Goal: Information Seeking & Learning: Learn about a topic

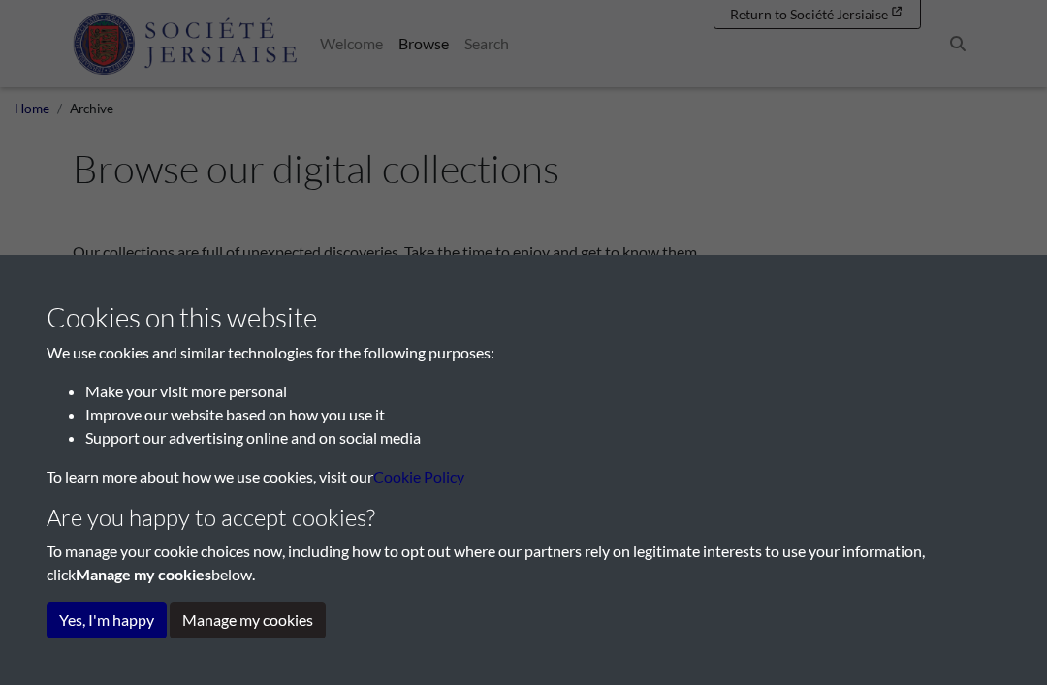
click at [126, 616] on button "Yes, I'm happy" at bounding box center [107, 620] width 120 height 37
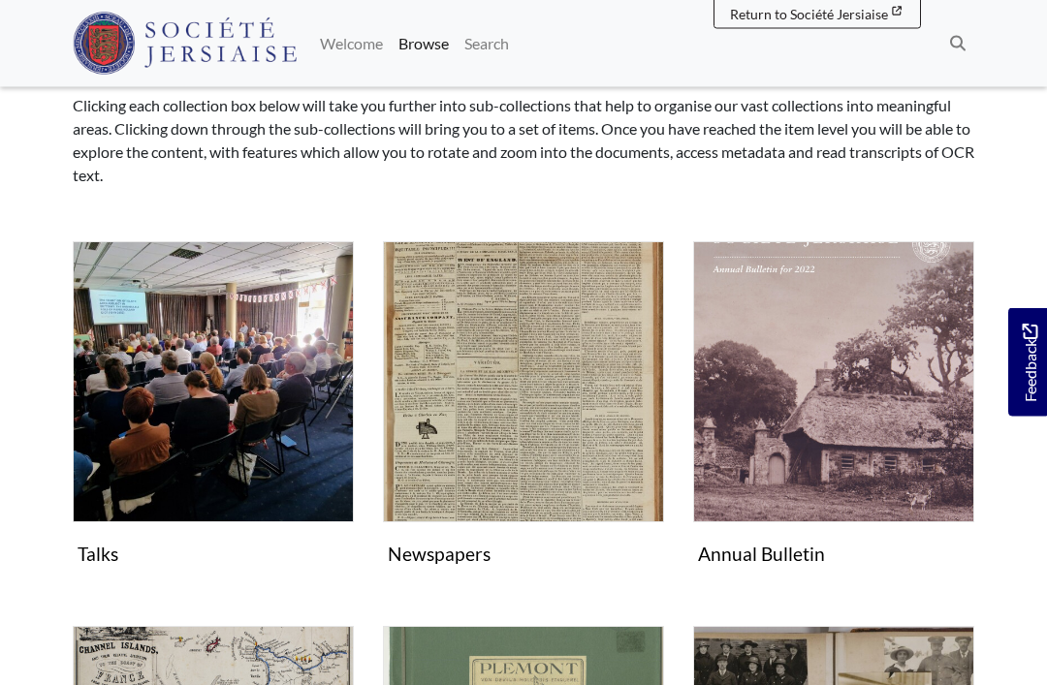
scroll to position [225, 0]
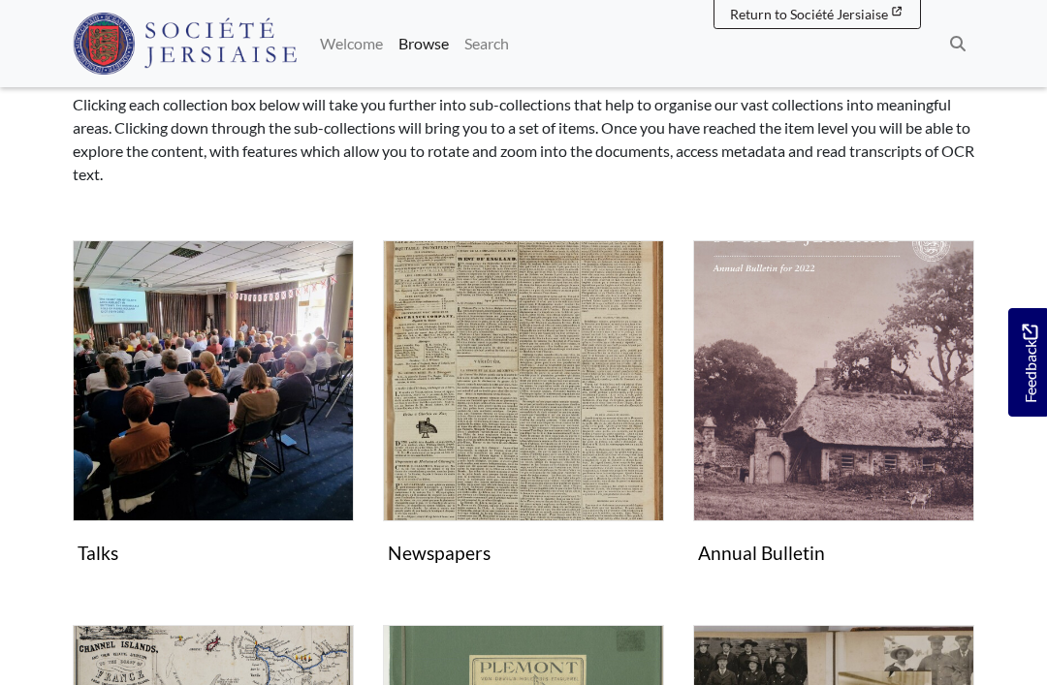
click at [887, 431] on img "Subcollection" at bounding box center [833, 380] width 281 height 281
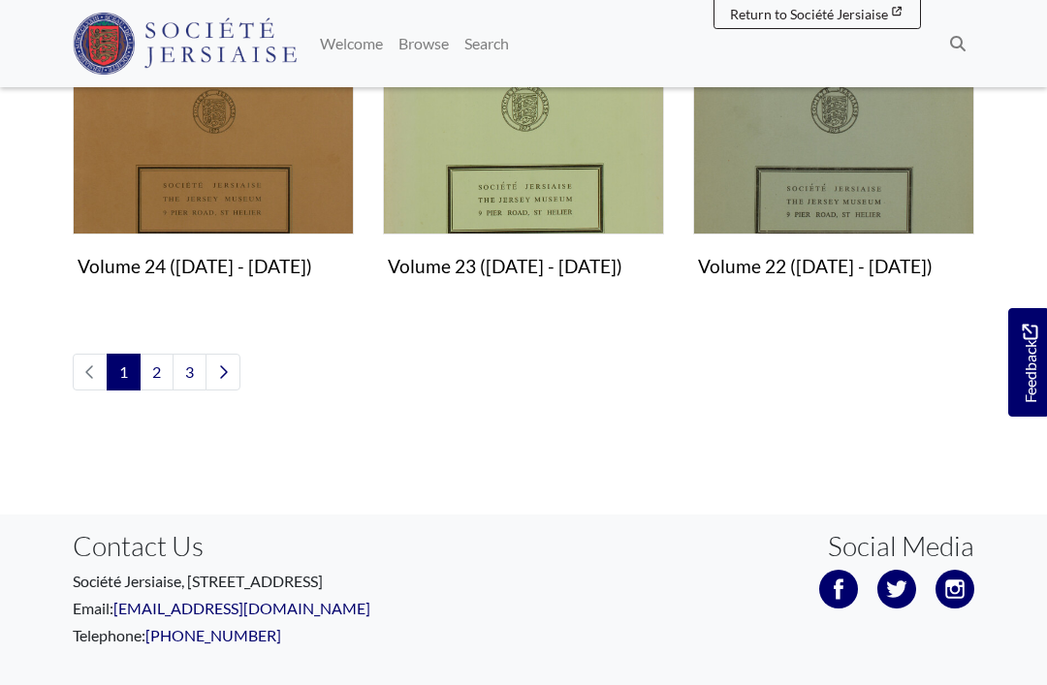
scroll to position [1975, 0]
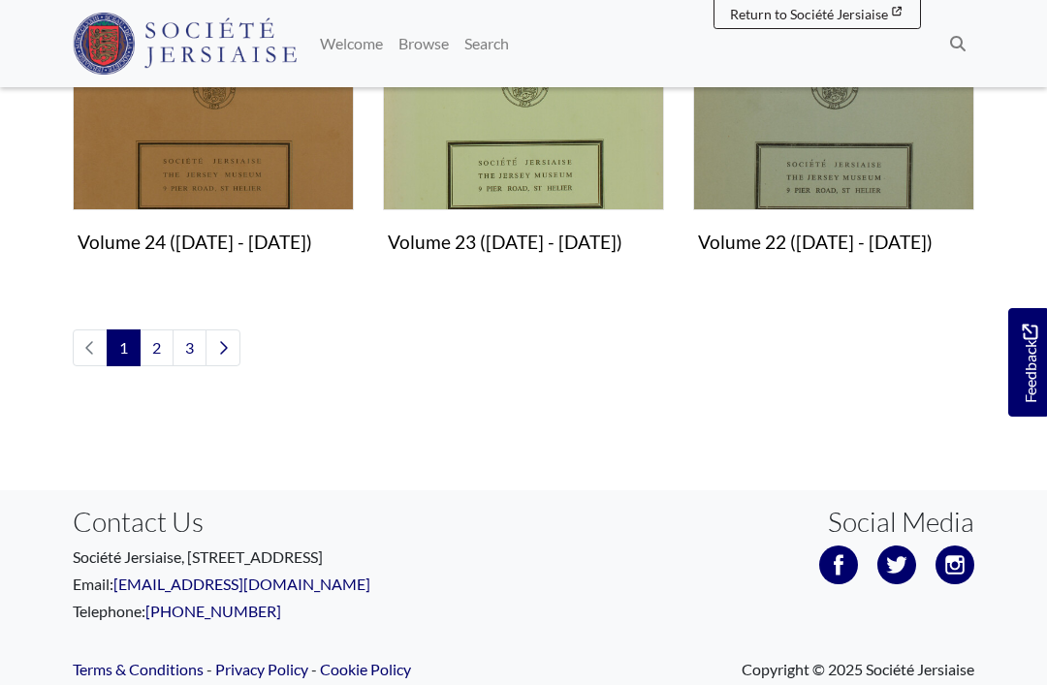
click at [189, 351] on link "3" at bounding box center [189, 347] width 34 height 37
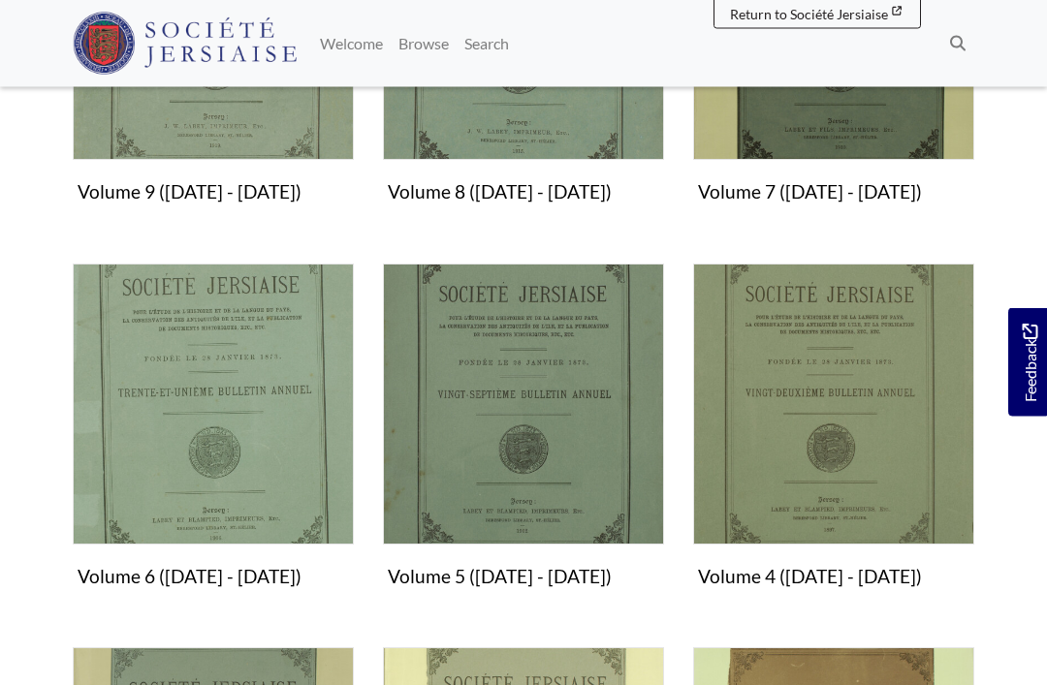
scroll to position [899, 0]
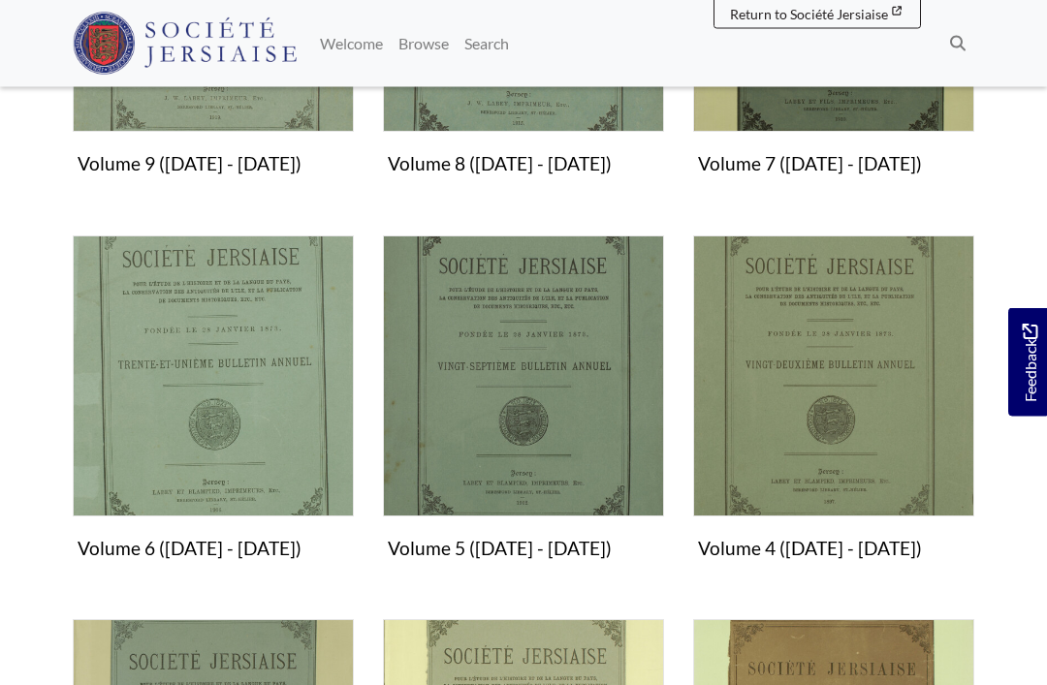
click at [589, 368] on img "Subcollection" at bounding box center [523, 376] width 281 height 281
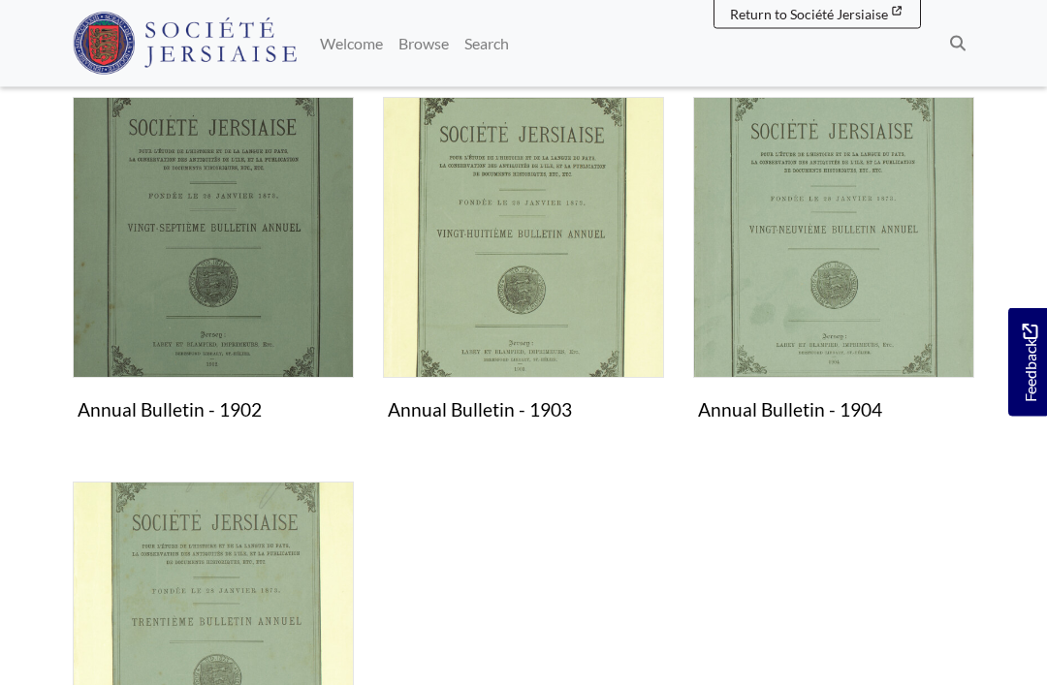
scroll to position [417, 0]
click at [575, 286] on img "Subcollection" at bounding box center [523, 236] width 281 height 281
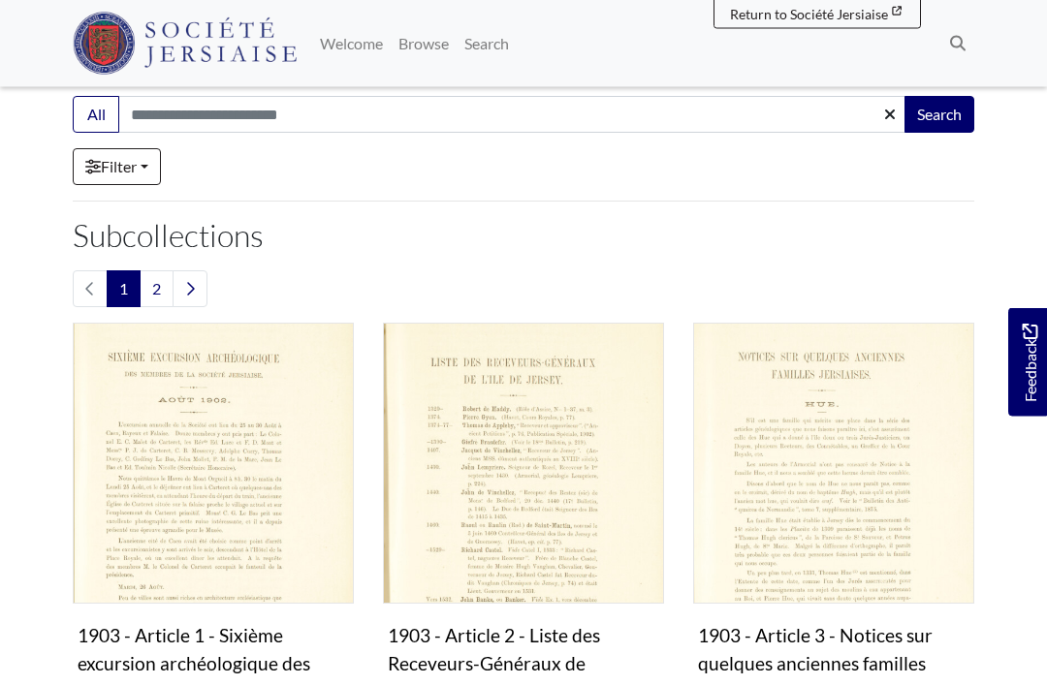
scroll to position [239, 0]
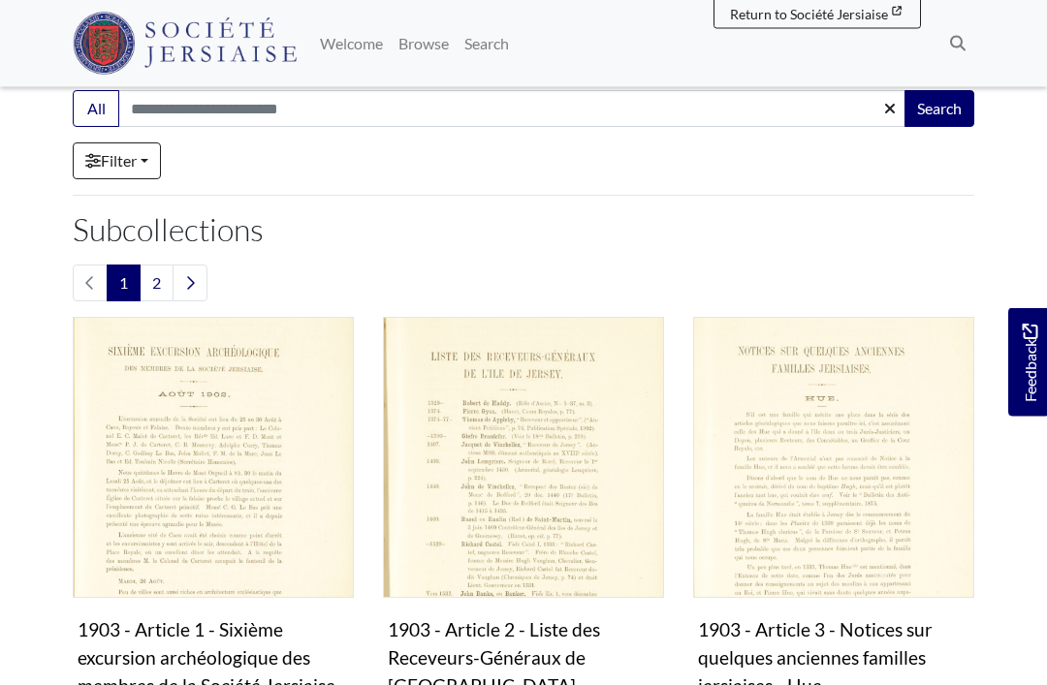
click at [862, 486] on img "Subcollection" at bounding box center [833, 458] width 281 height 281
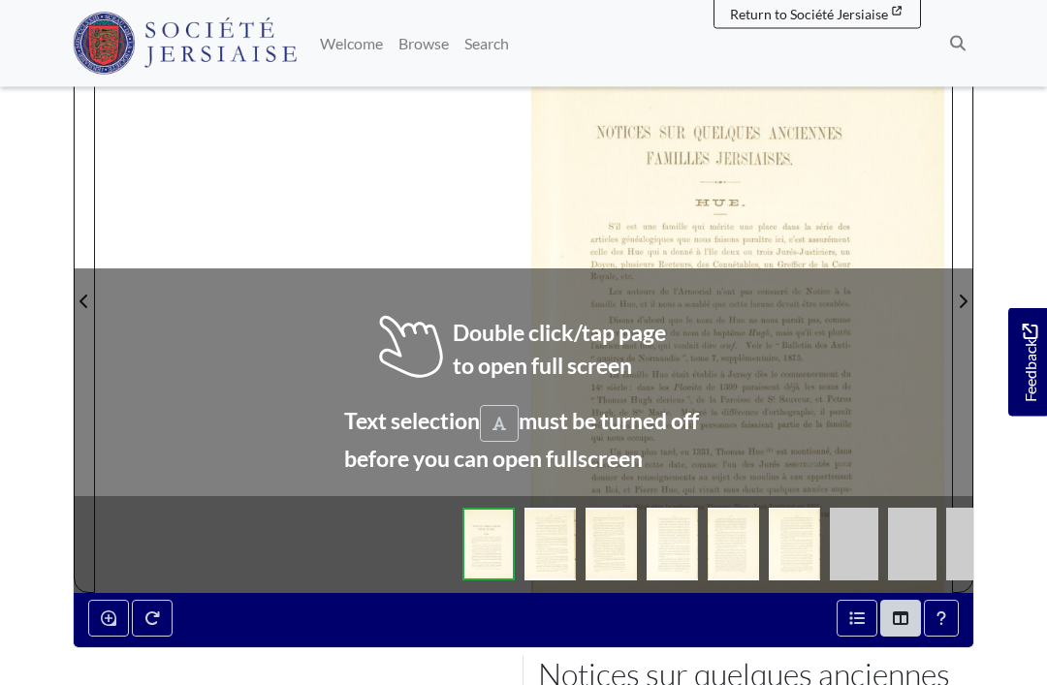
scroll to position [448, 0]
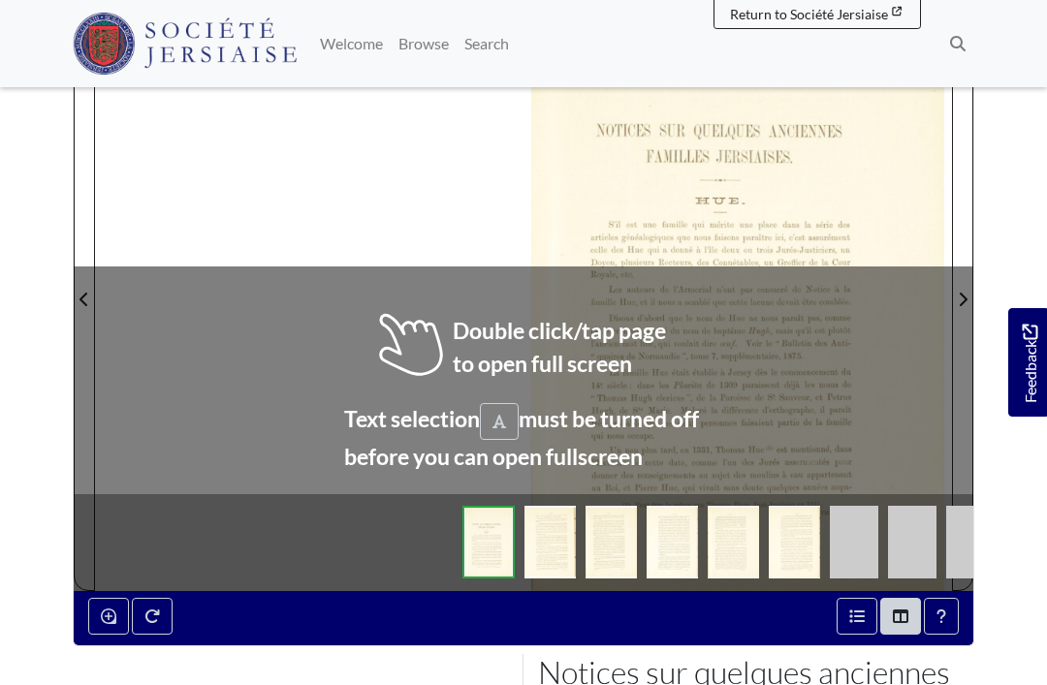
click at [1019, 565] on body "Menu" at bounding box center [523, 321] width 1047 height 1538
click at [490, 195] on div at bounding box center [523, 287] width 857 height 606
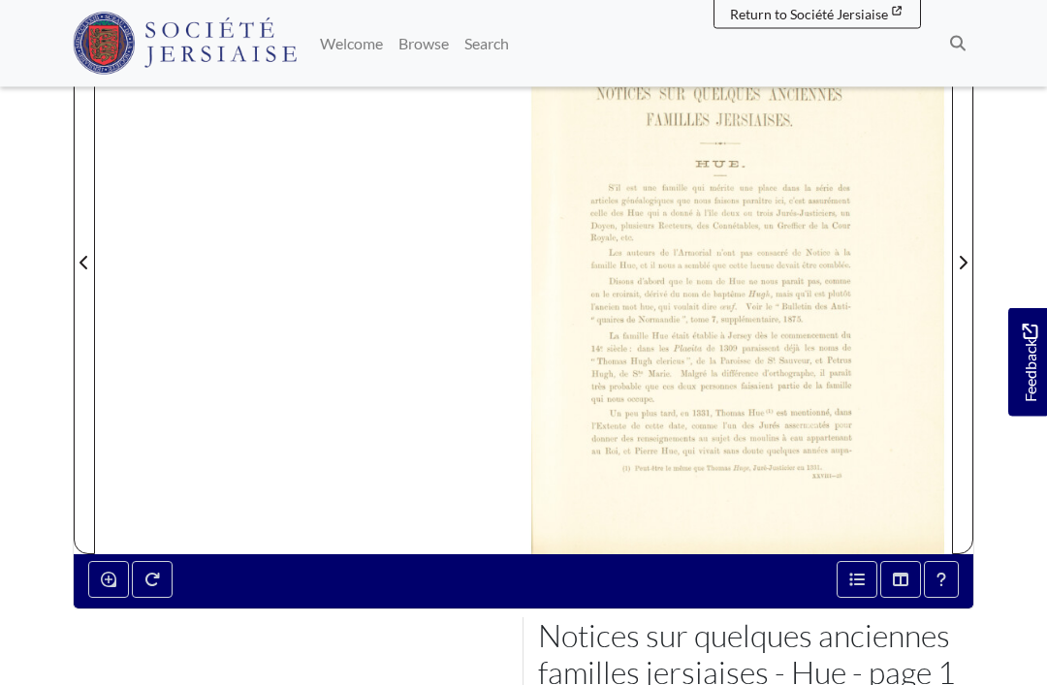
scroll to position [471, 0]
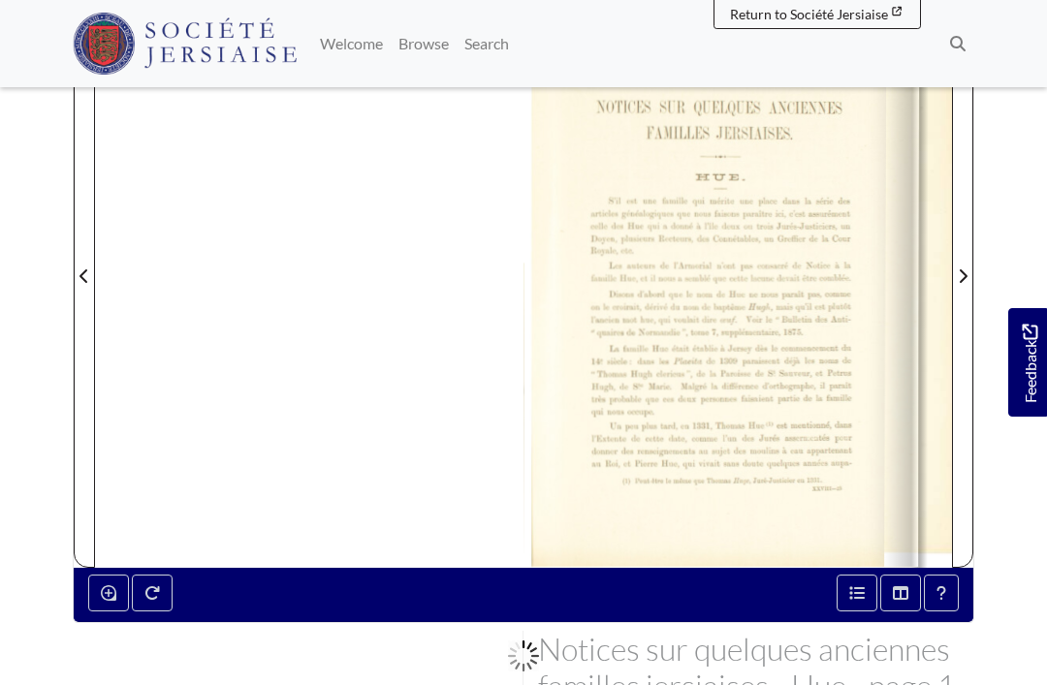
click at [963, 272] on icon "Next Page" at bounding box center [963, 276] width 8 height 14
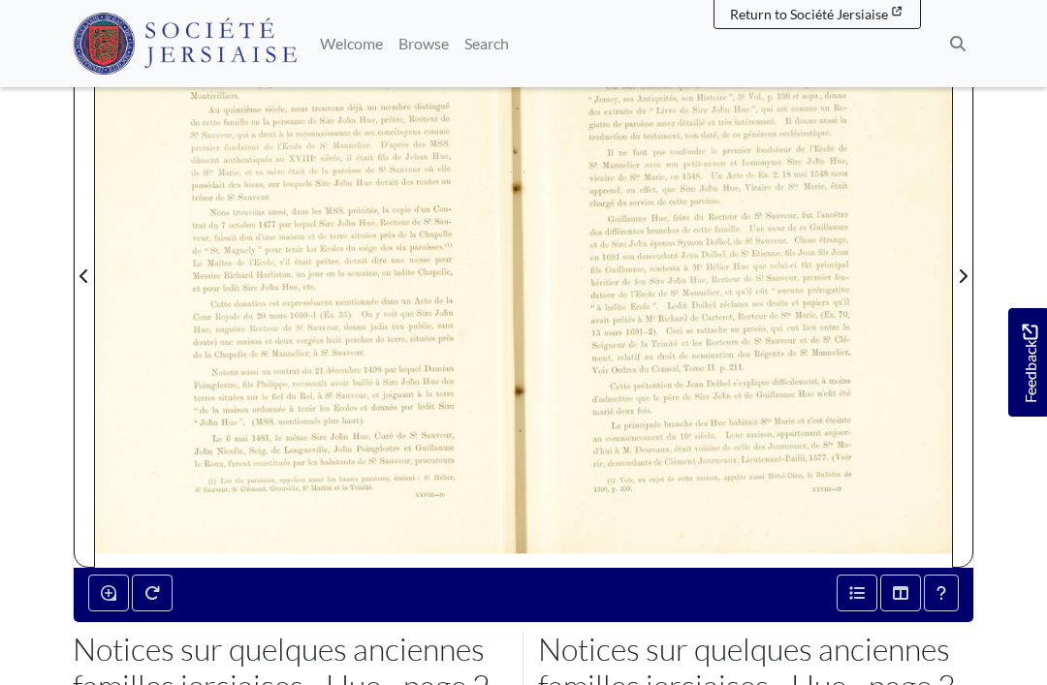
click at [963, 283] on icon "Next Page" at bounding box center [962, 276] width 10 height 16
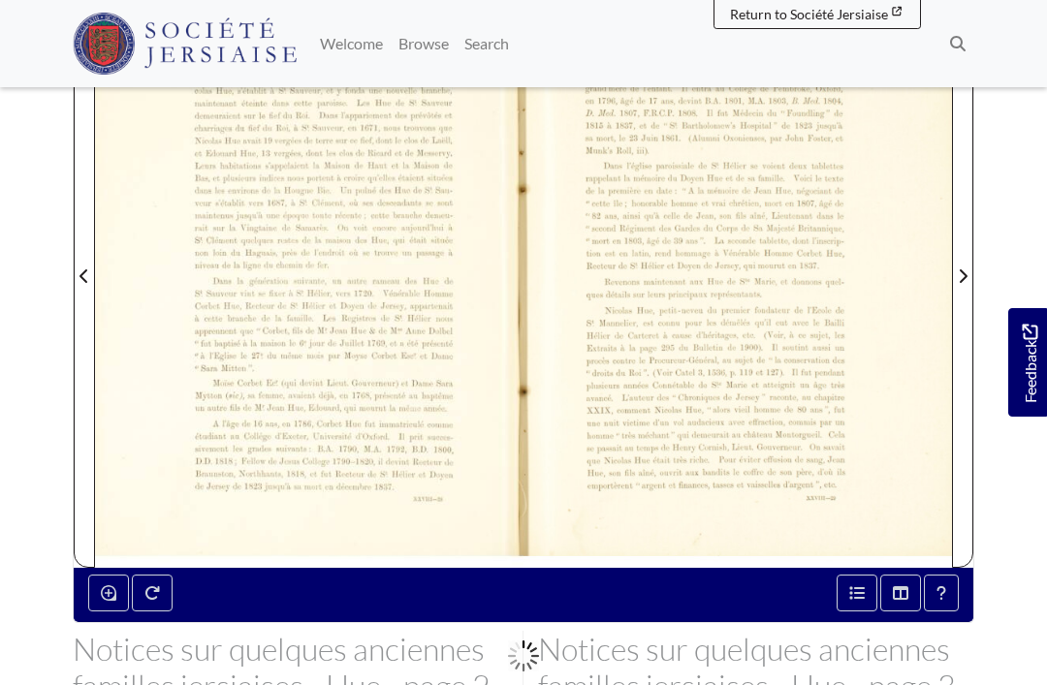
click at [960, 279] on icon "Next Page" at bounding box center [962, 276] width 10 height 16
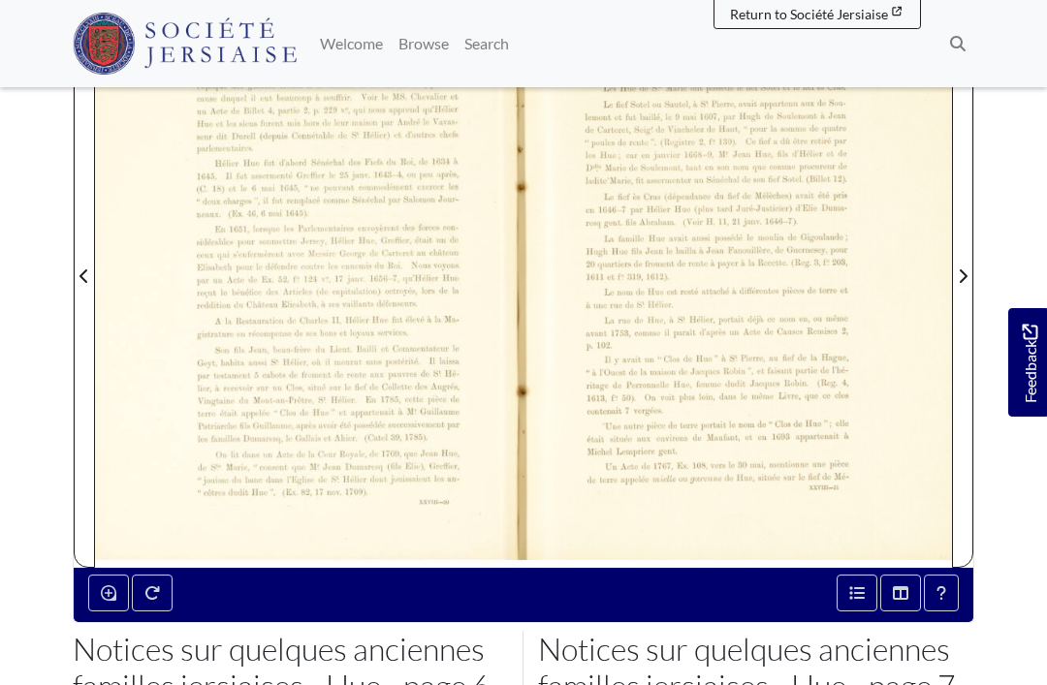
click at [961, 282] on icon "Next Page" at bounding box center [962, 276] width 10 height 16
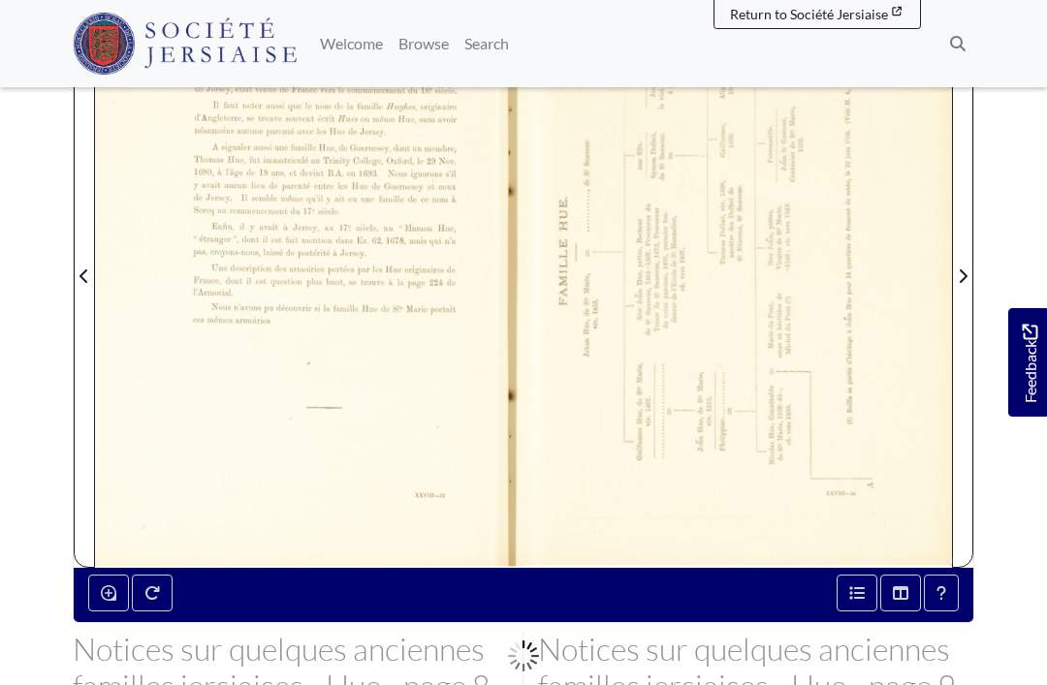
click at [957, 277] on icon "Next Page" at bounding box center [962, 276] width 10 height 16
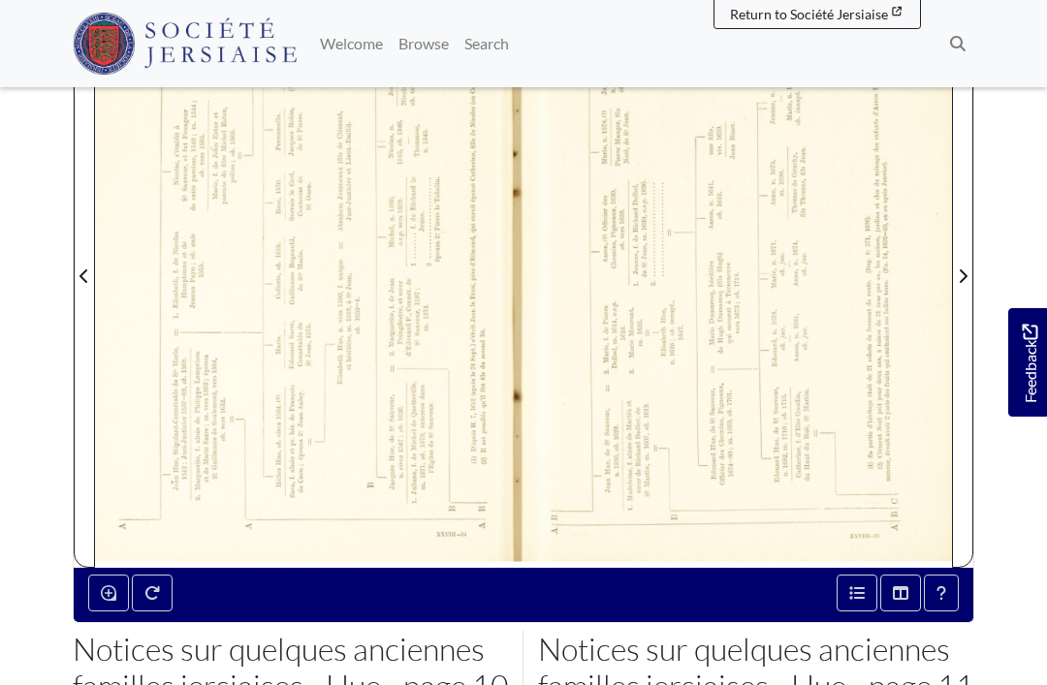
click at [961, 279] on icon "Next Page" at bounding box center [962, 276] width 10 height 16
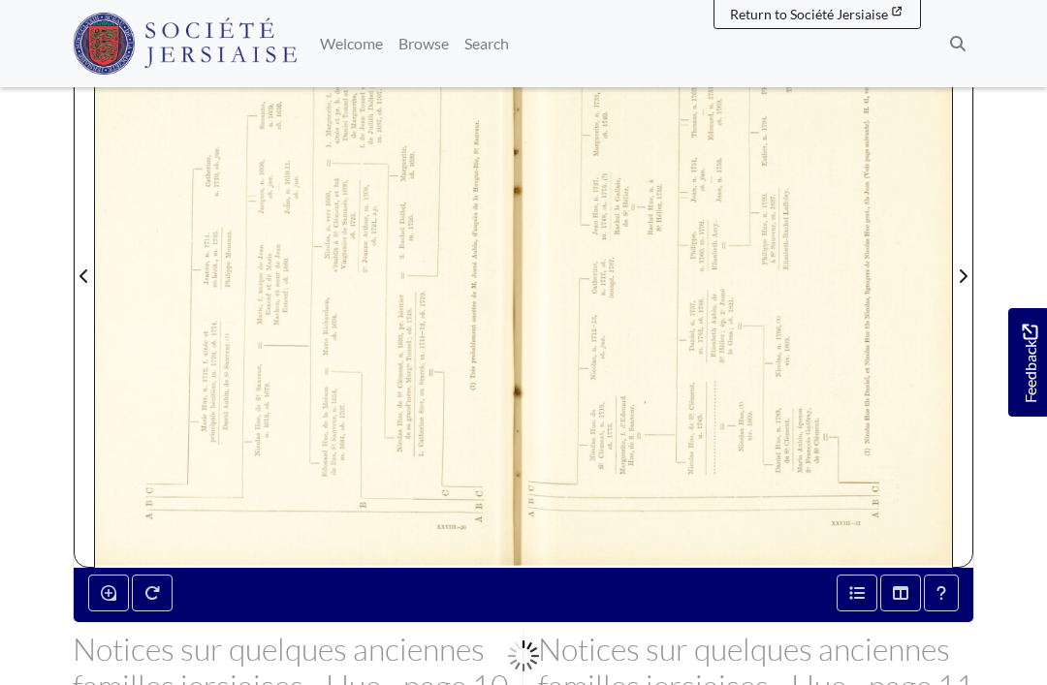
click at [961, 282] on icon "Next Page" at bounding box center [962, 276] width 10 height 16
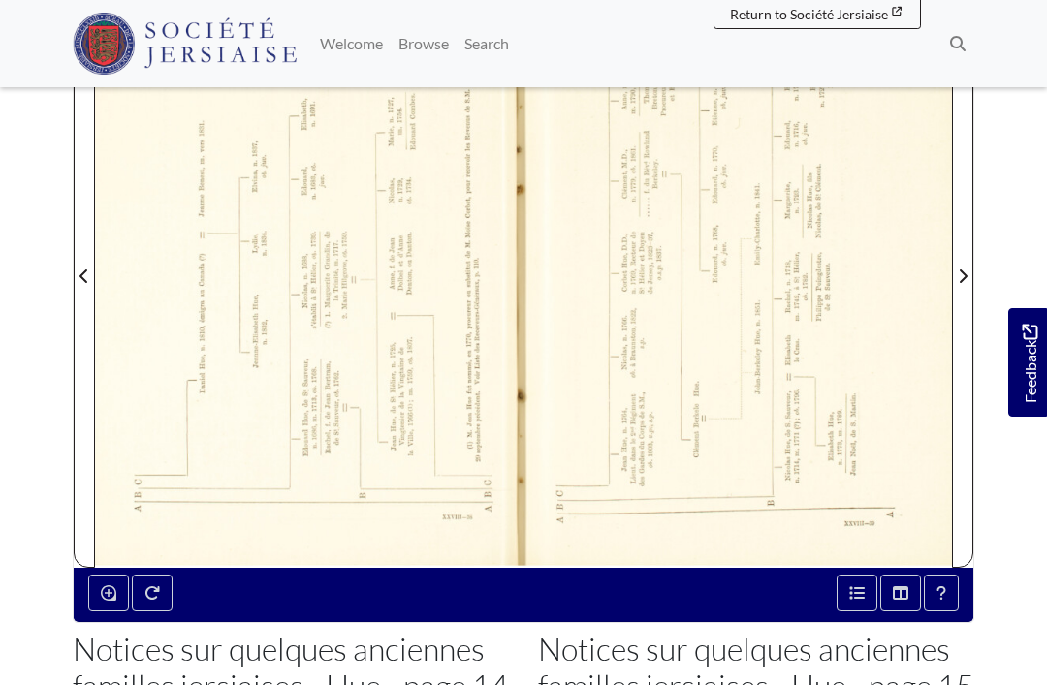
click at [954, 279] on span "Next Page" at bounding box center [962, 276] width 19 height 23
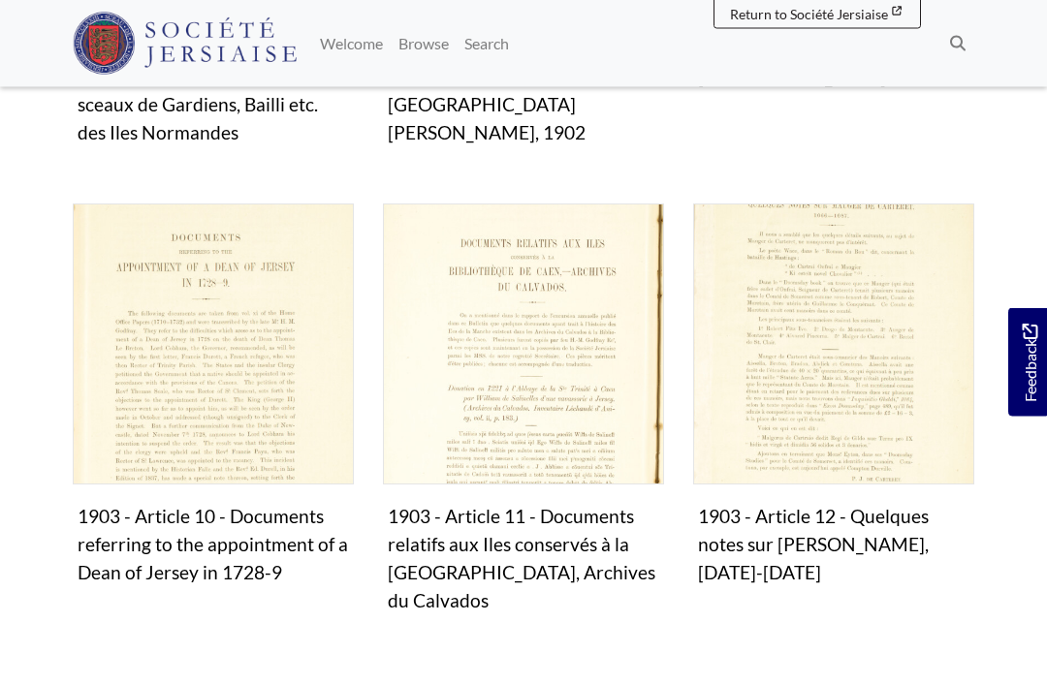
scroll to position [1758, 0]
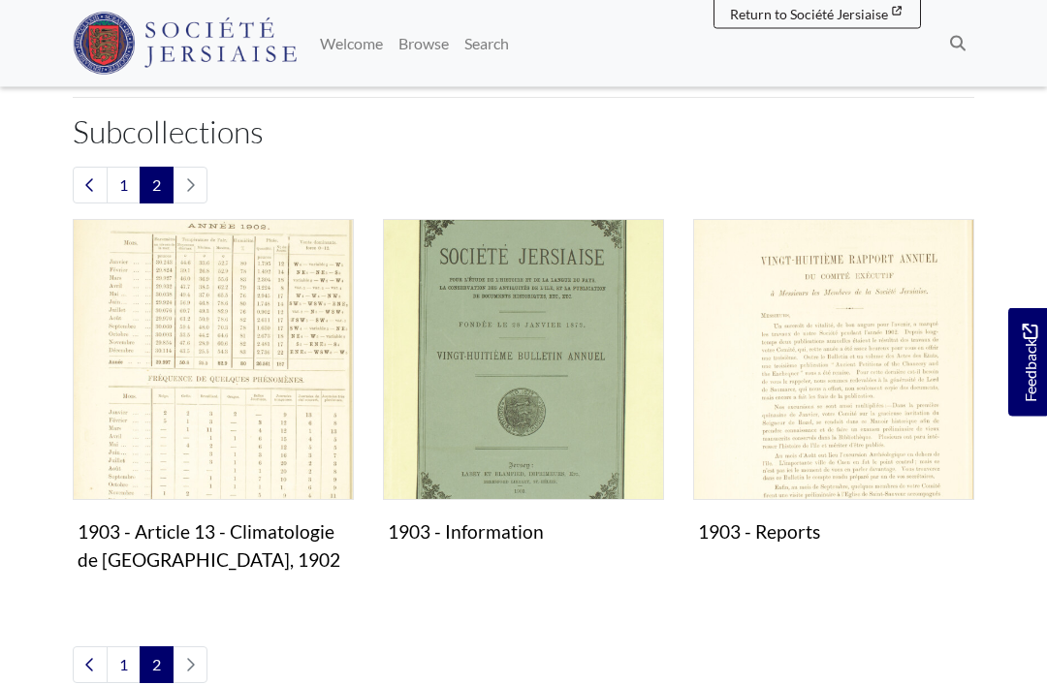
scroll to position [338, 0]
